Goal: Transaction & Acquisition: Purchase product/service

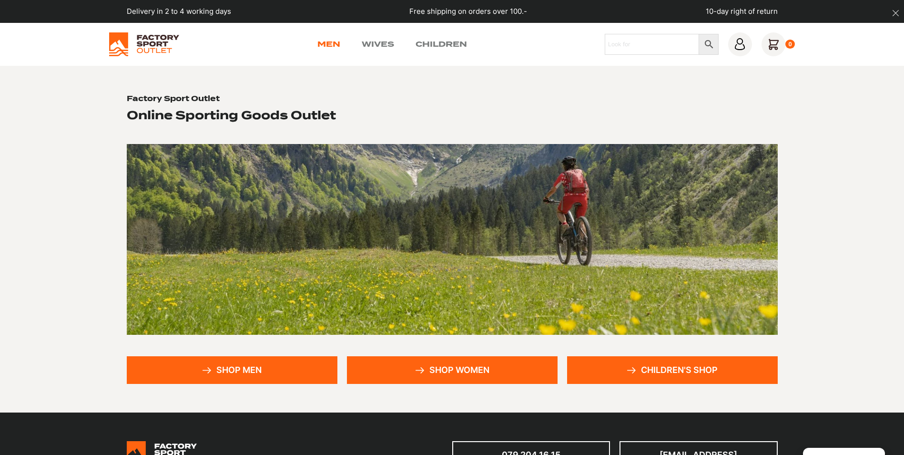
click at [332, 40] on link "Men" at bounding box center [328, 44] width 23 height 11
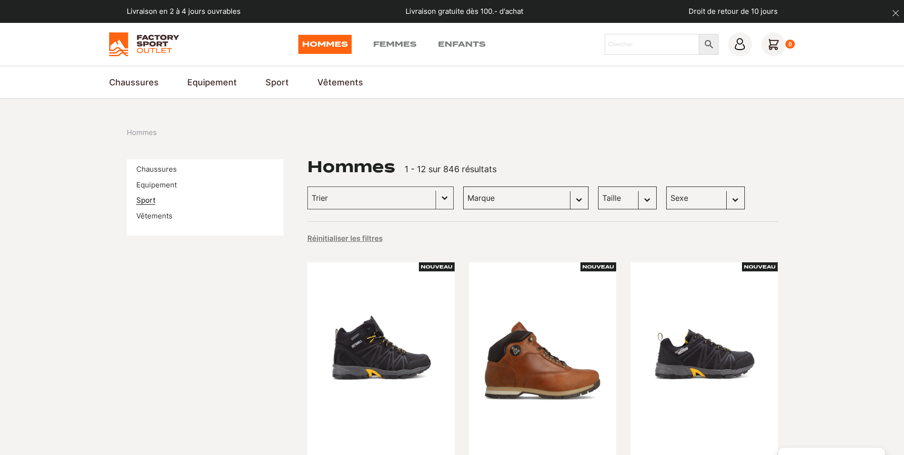
click at [147, 199] on link "Sport" at bounding box center [145, 199] width 19 height 9
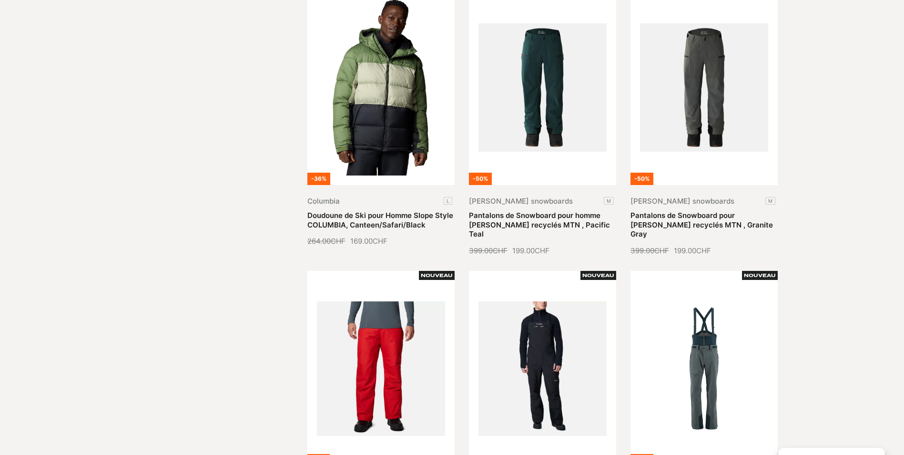
scroll to position [667, 0]
